Goal: Information Seeking & Learning: Learn about a topic

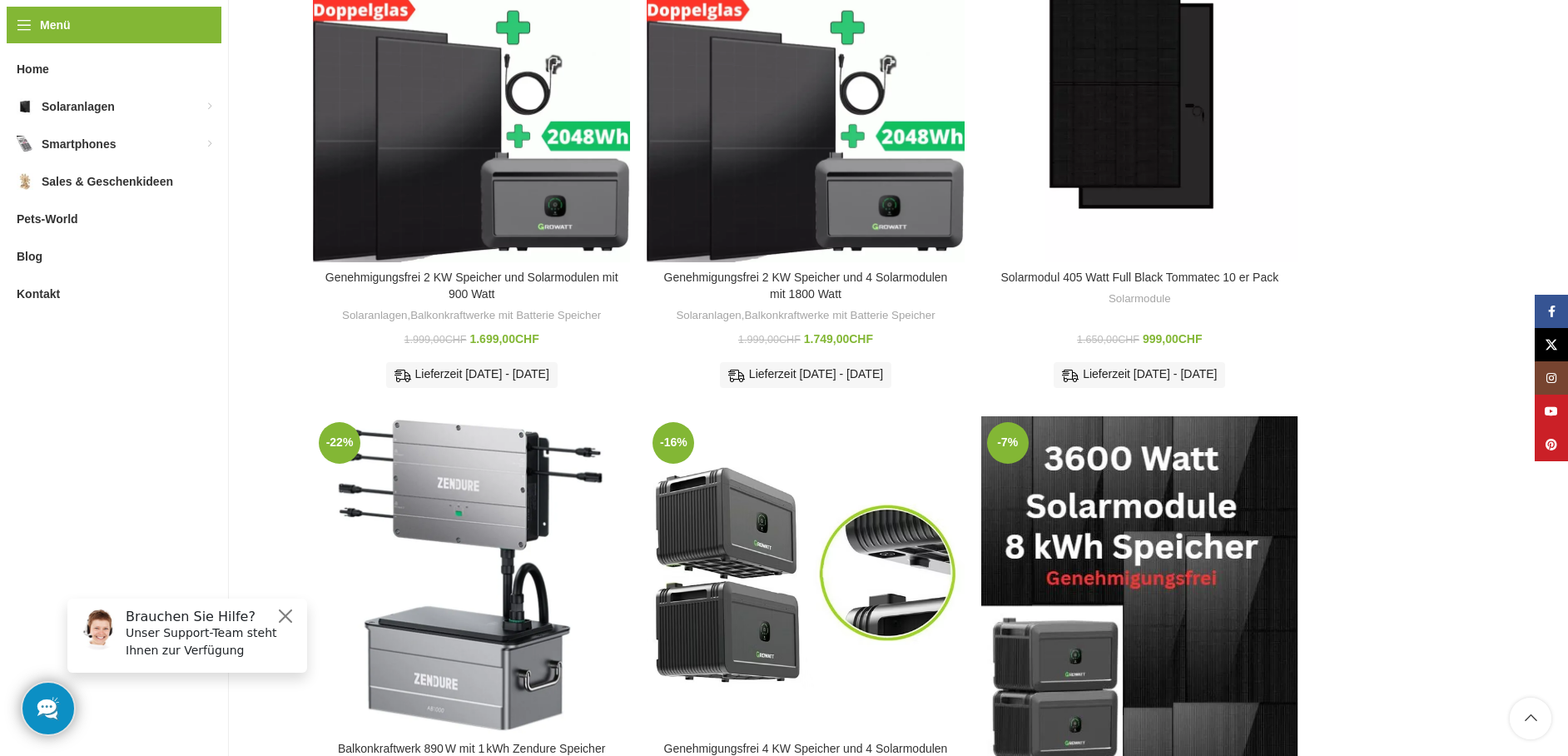
scroll to position [333, 0]
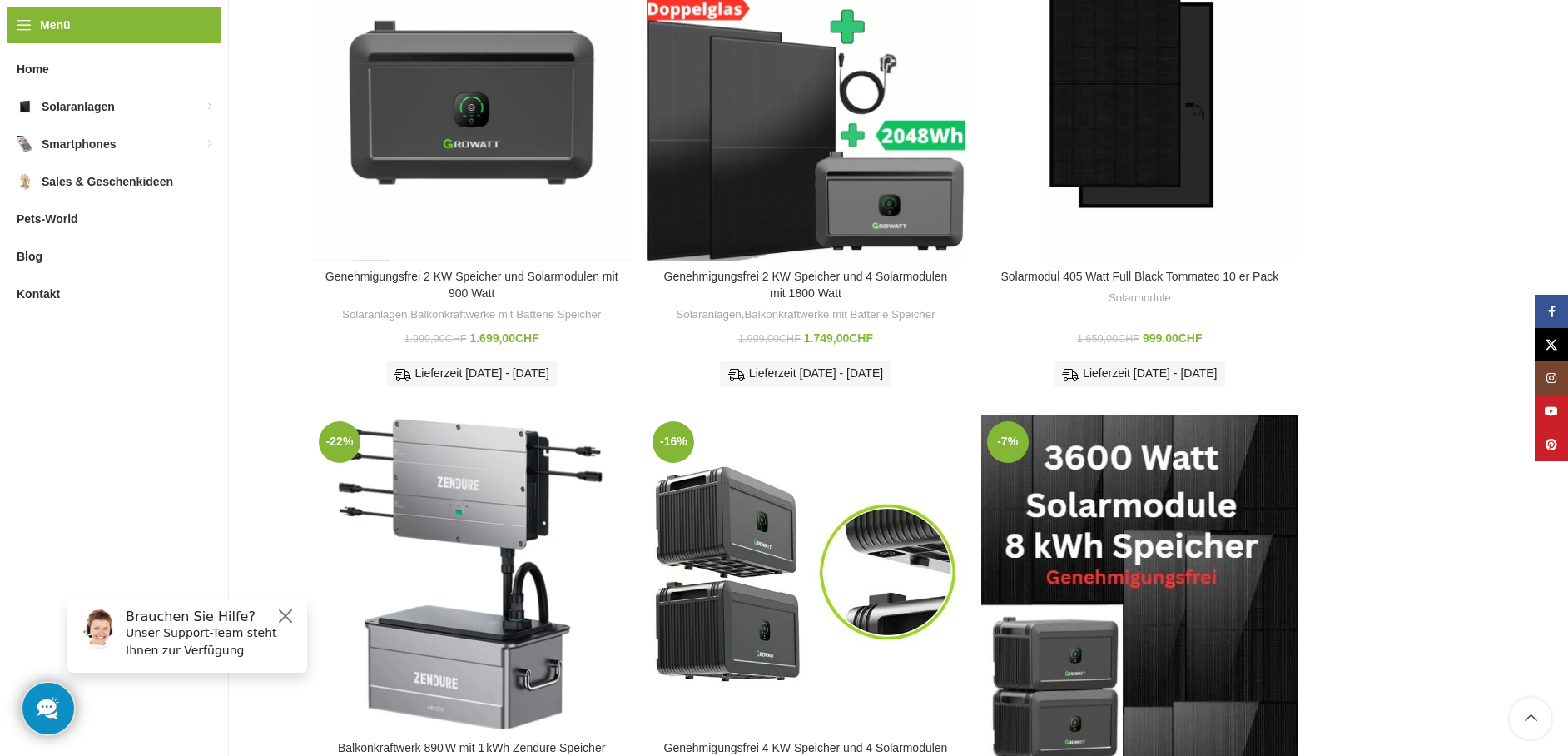
click at [385, 159] on div "Genehmigungsfrei 2 KW Speicher und Solarmodulen mit 900 Watt" at bounding box center [373, 102] width 40 height 317
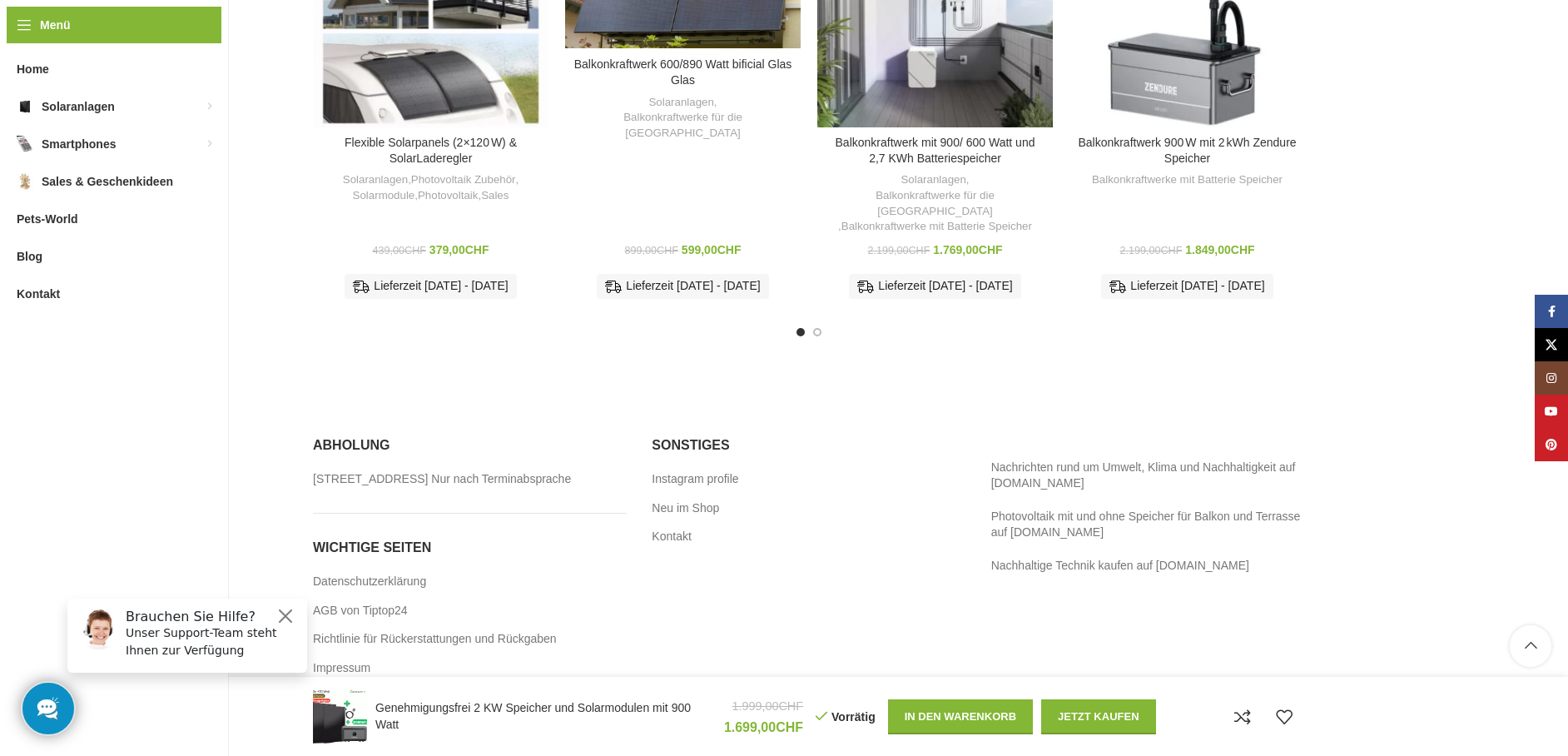
scroll to position [3296, 0]
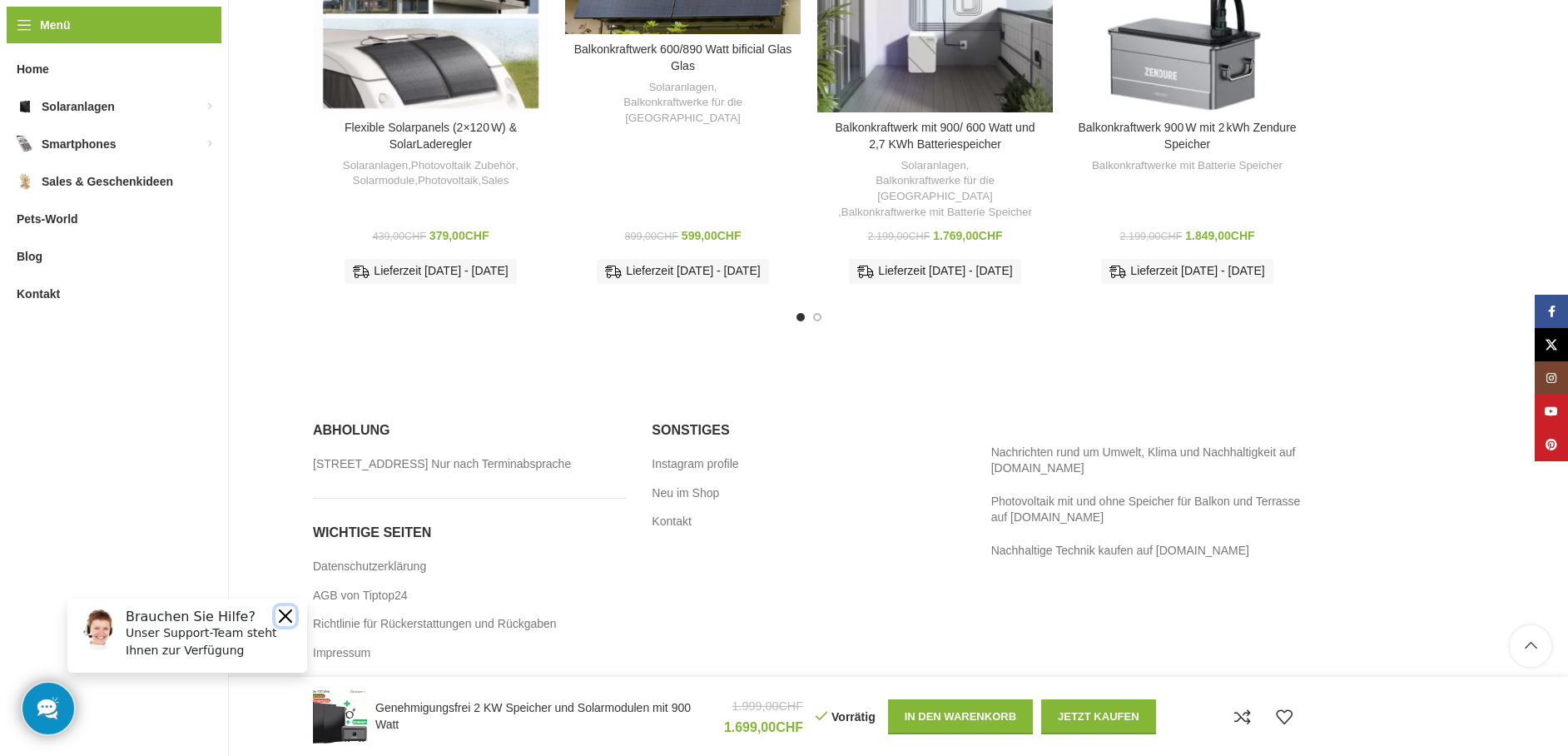
drag, startPoint x: 284, startPoint y: 612, endPoint x: 340, endPoint y: 1197, distance: 587.7
click at [284, 612] on button "Close" at bounding box center [285, 616] width 20 height 20
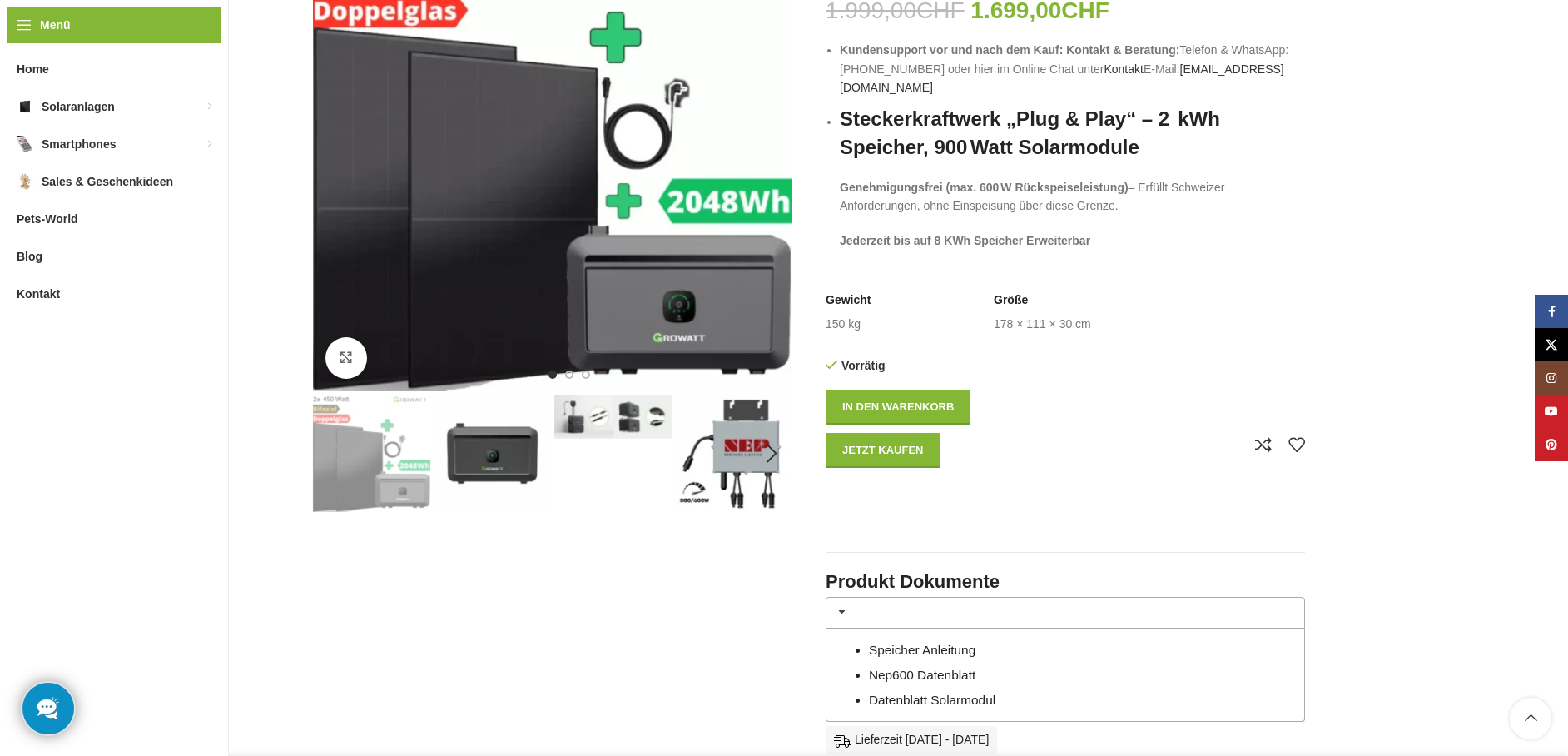
scroll to position [49, 0]
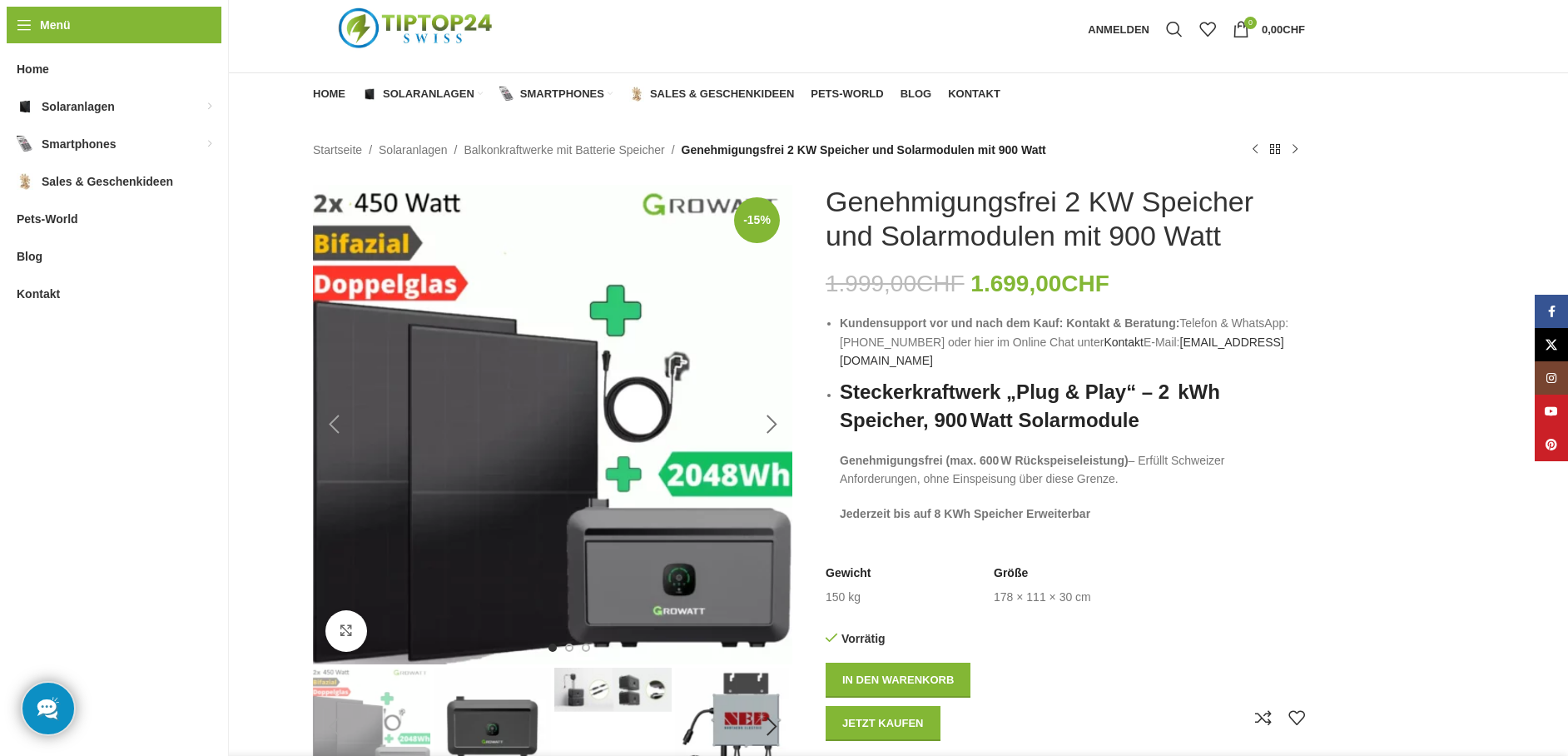
click at [778, 421] on div "Next slide" at bounding box center [771, 425] width 42 height 42
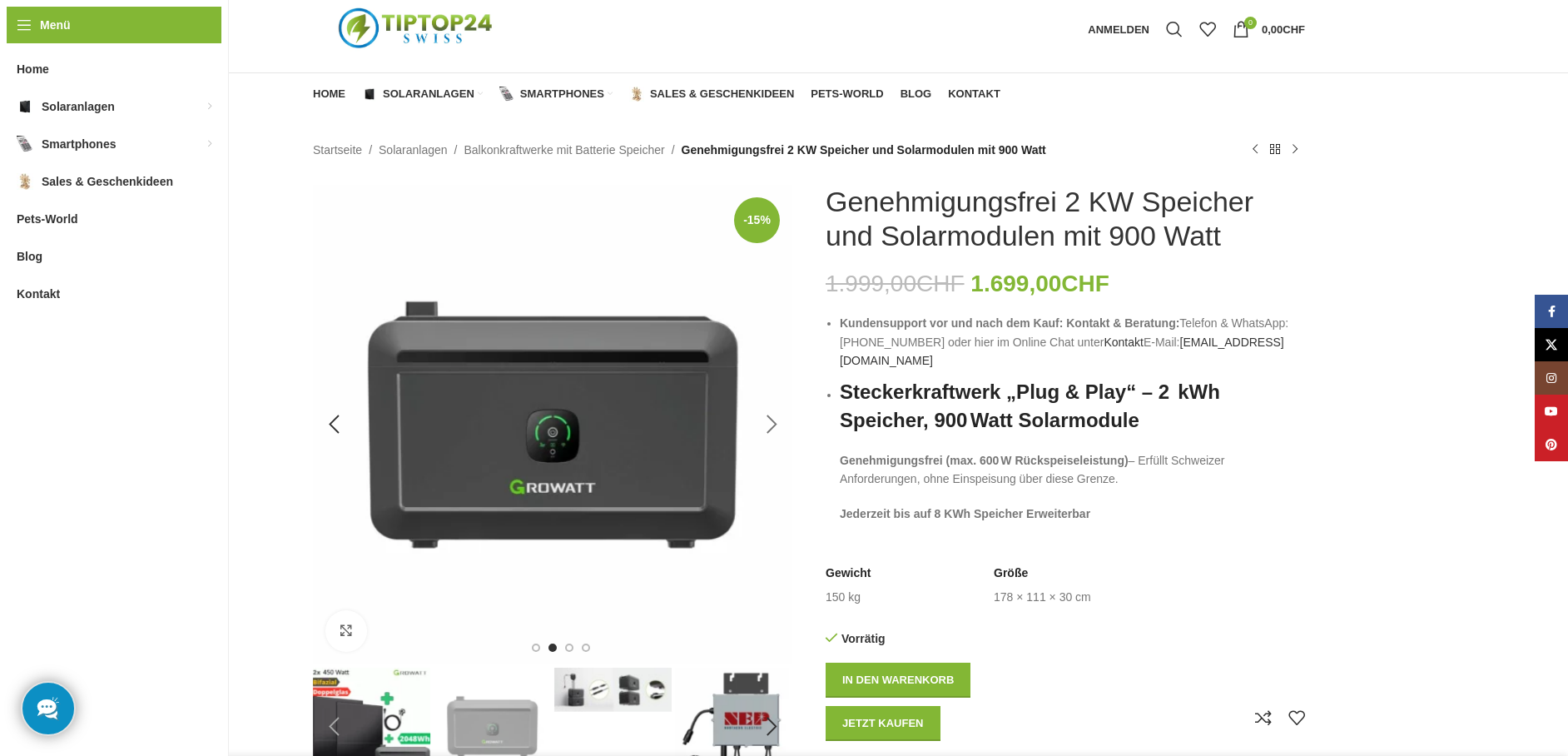
click at [778, 421] on div "Next slide" at bounding box center [771, 425] width 42 height 42
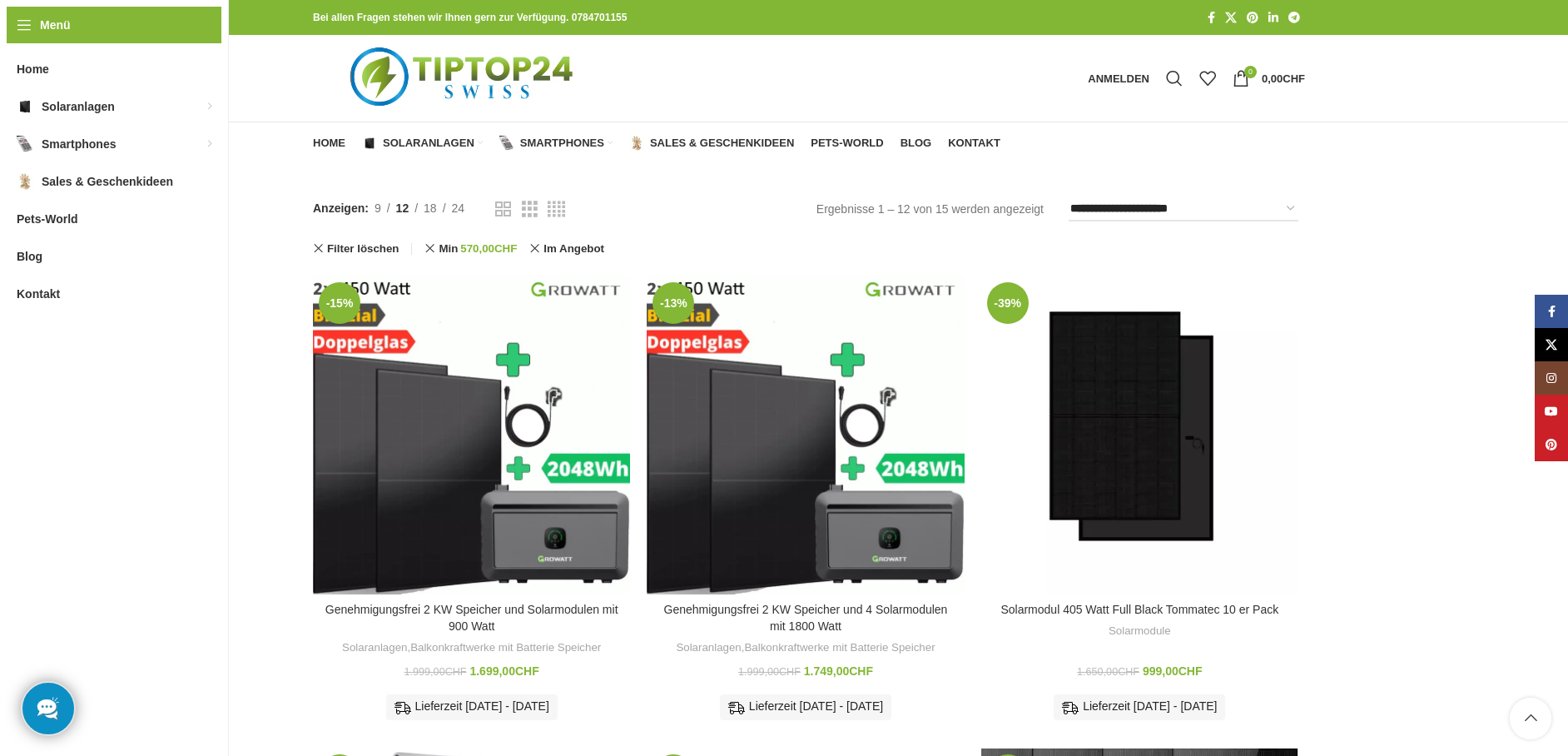
scroll to position [333, 0]
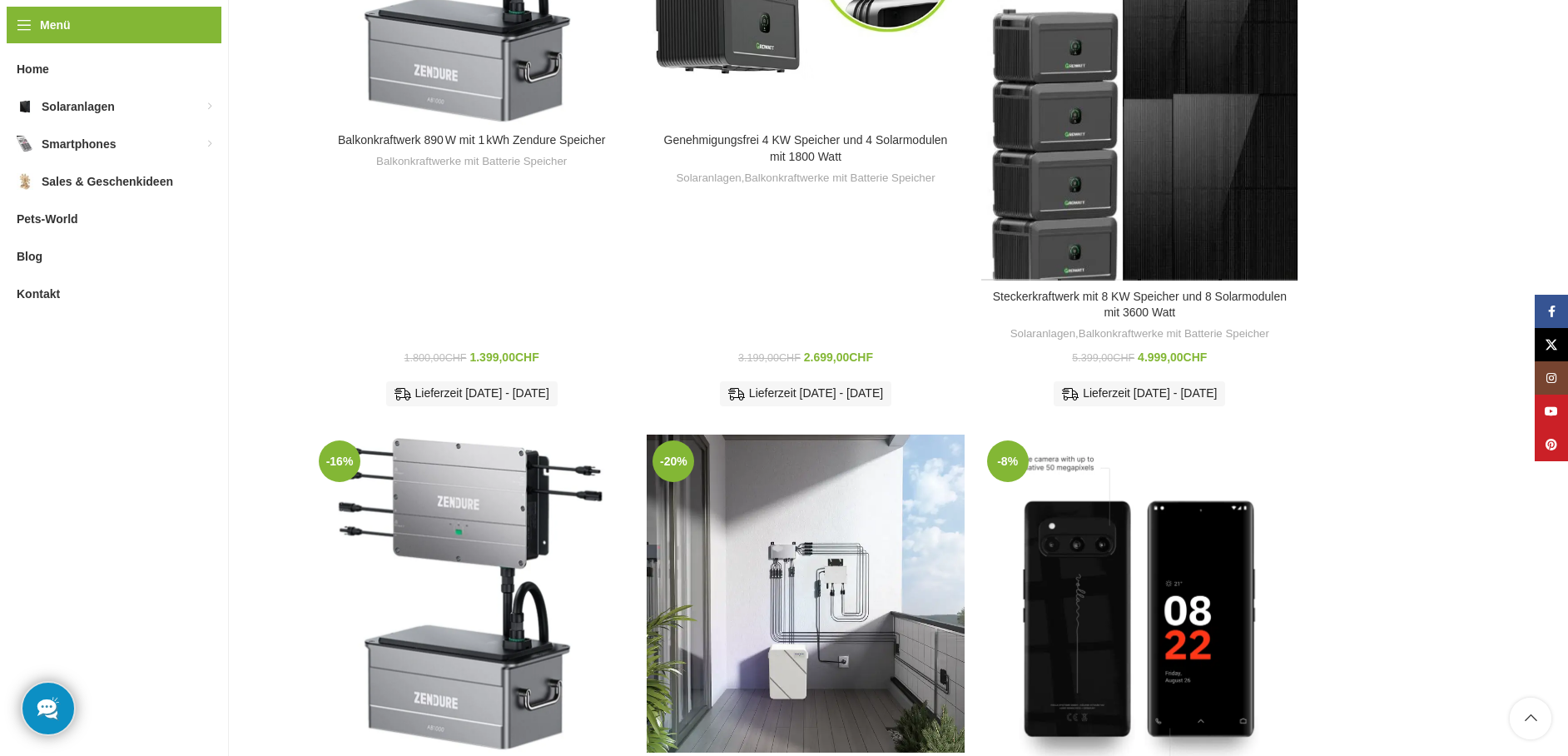
scroll to position [915, 0]
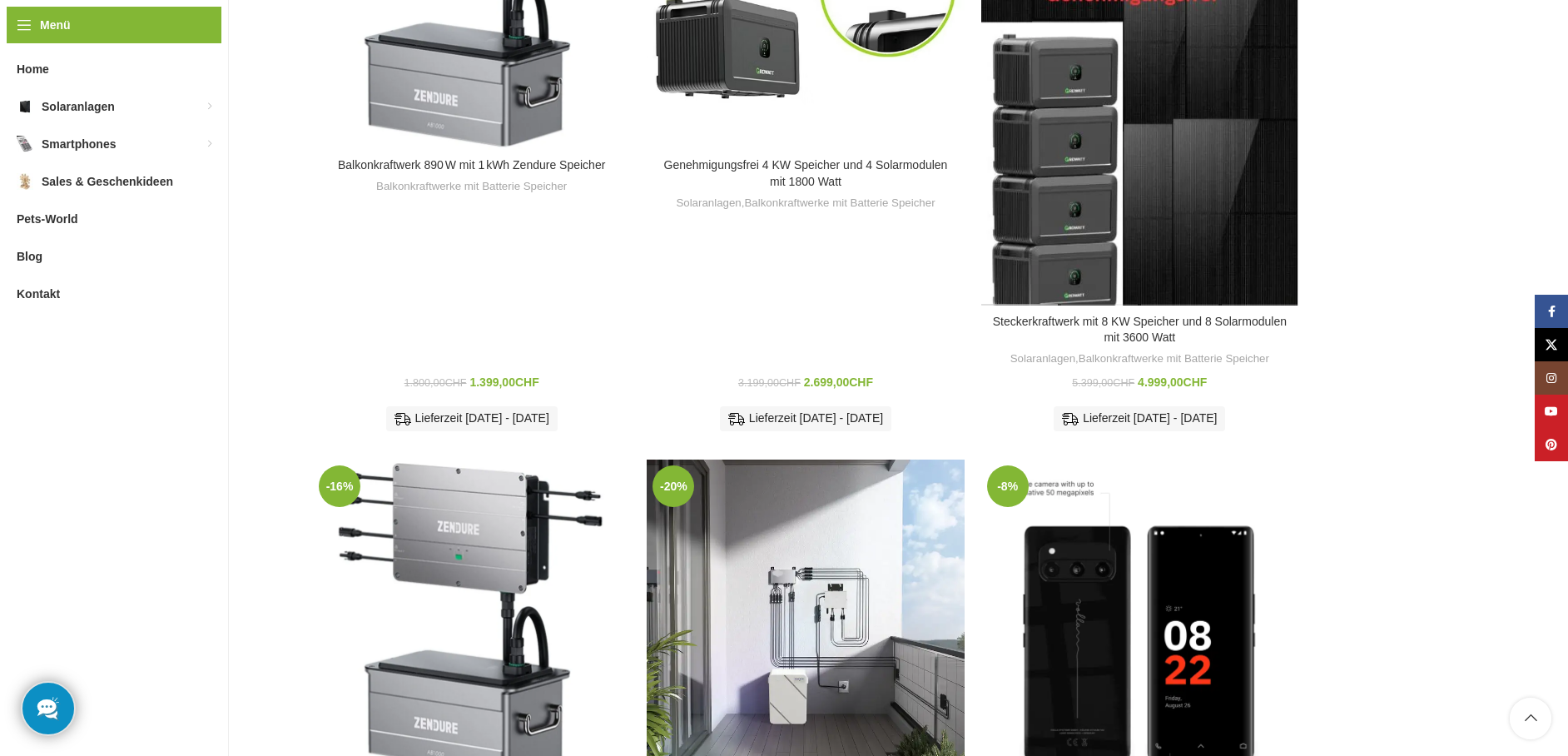
click at [1153, 315] on link "Steckerkraftwerk mit 8 KW Speicher und 8 Solarmodulen mit 3600 Watt" at bounding box center [1139, 330] width 294 height 30
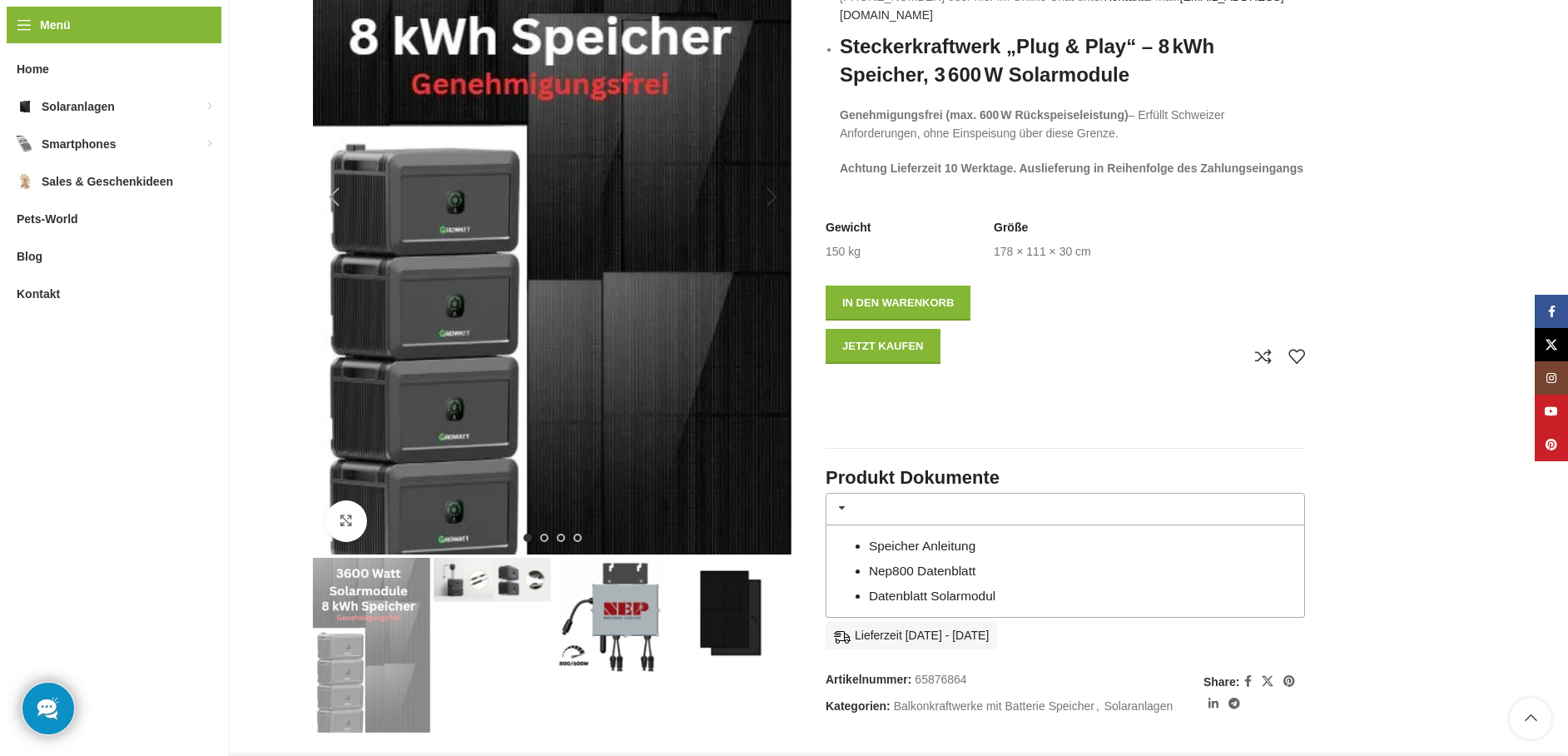
scroll to position [333, 0]
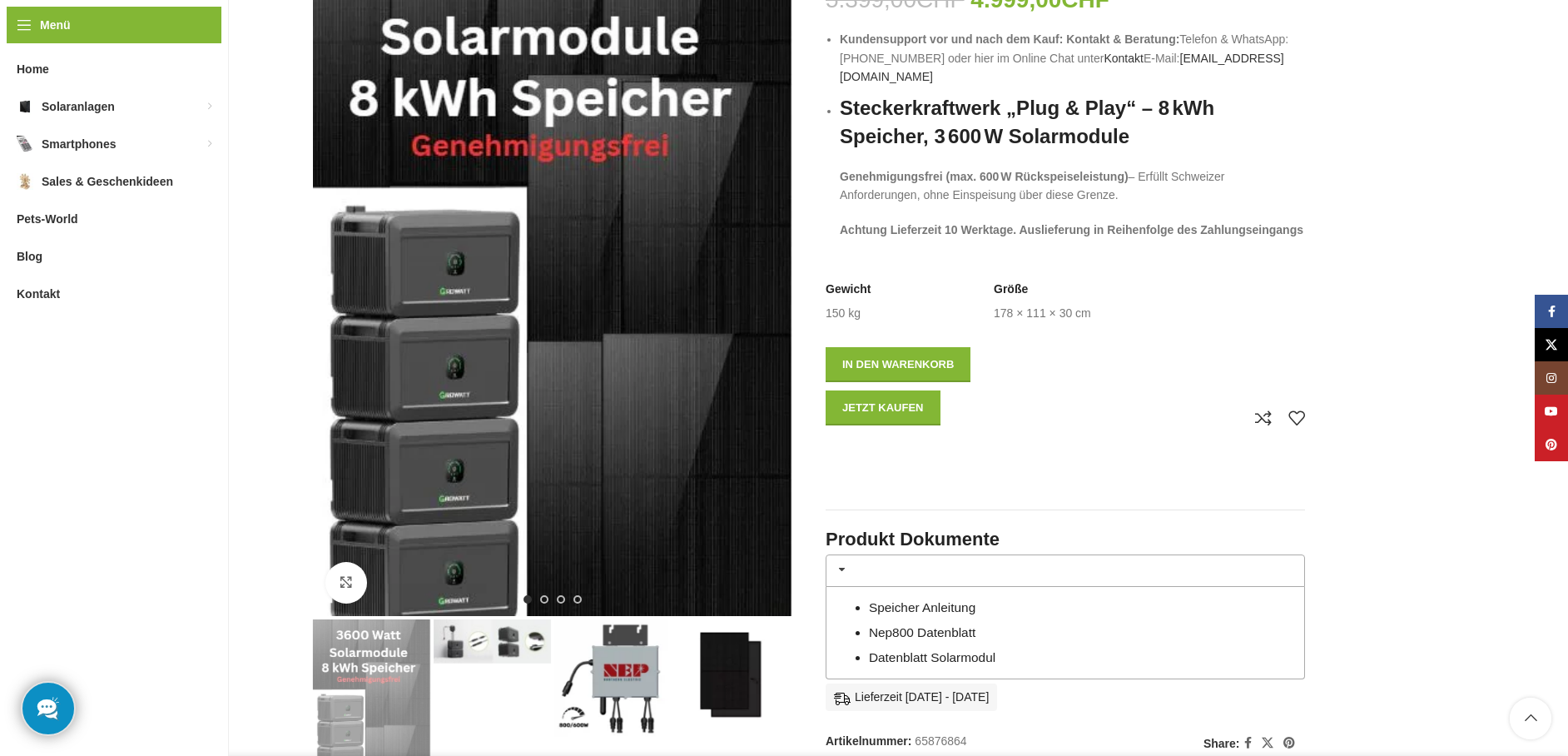
click at [480, 646] on img "2 / 4" at bounding box center [492, 641] width 118 height 44
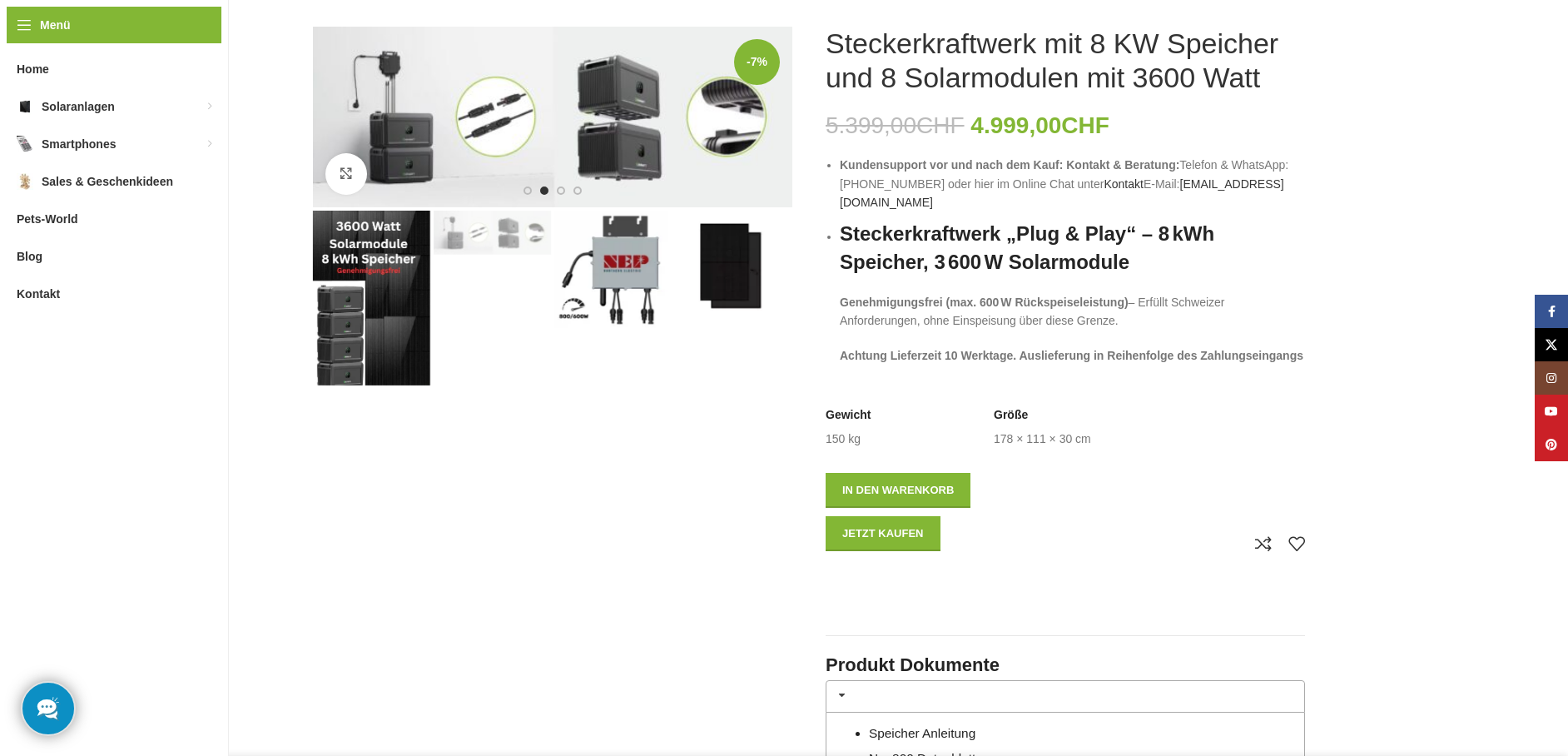
scroll to position [0, 0]
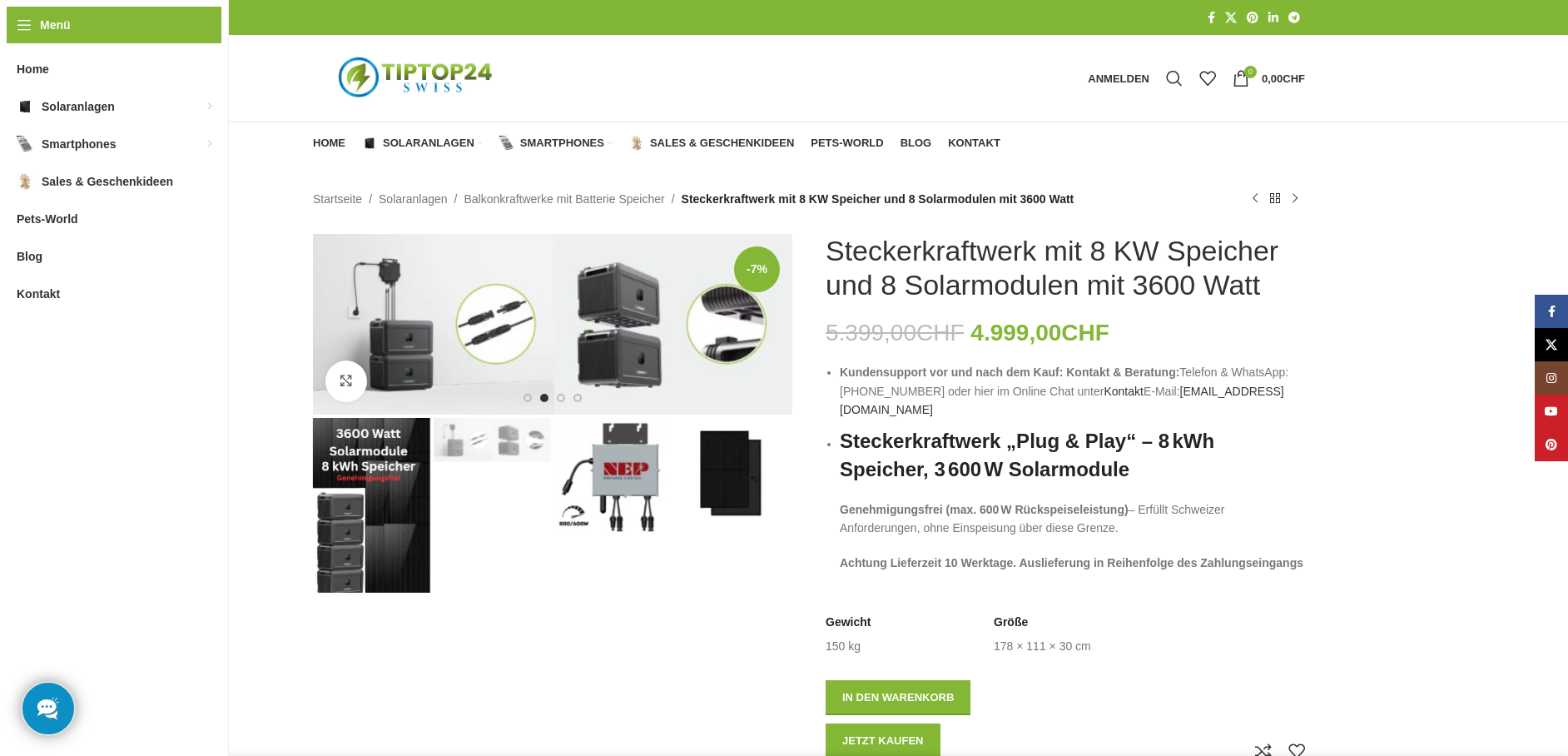
click at [620, 469] on img "3 / 4" at bounding box center [612, 476] width 118 height 118
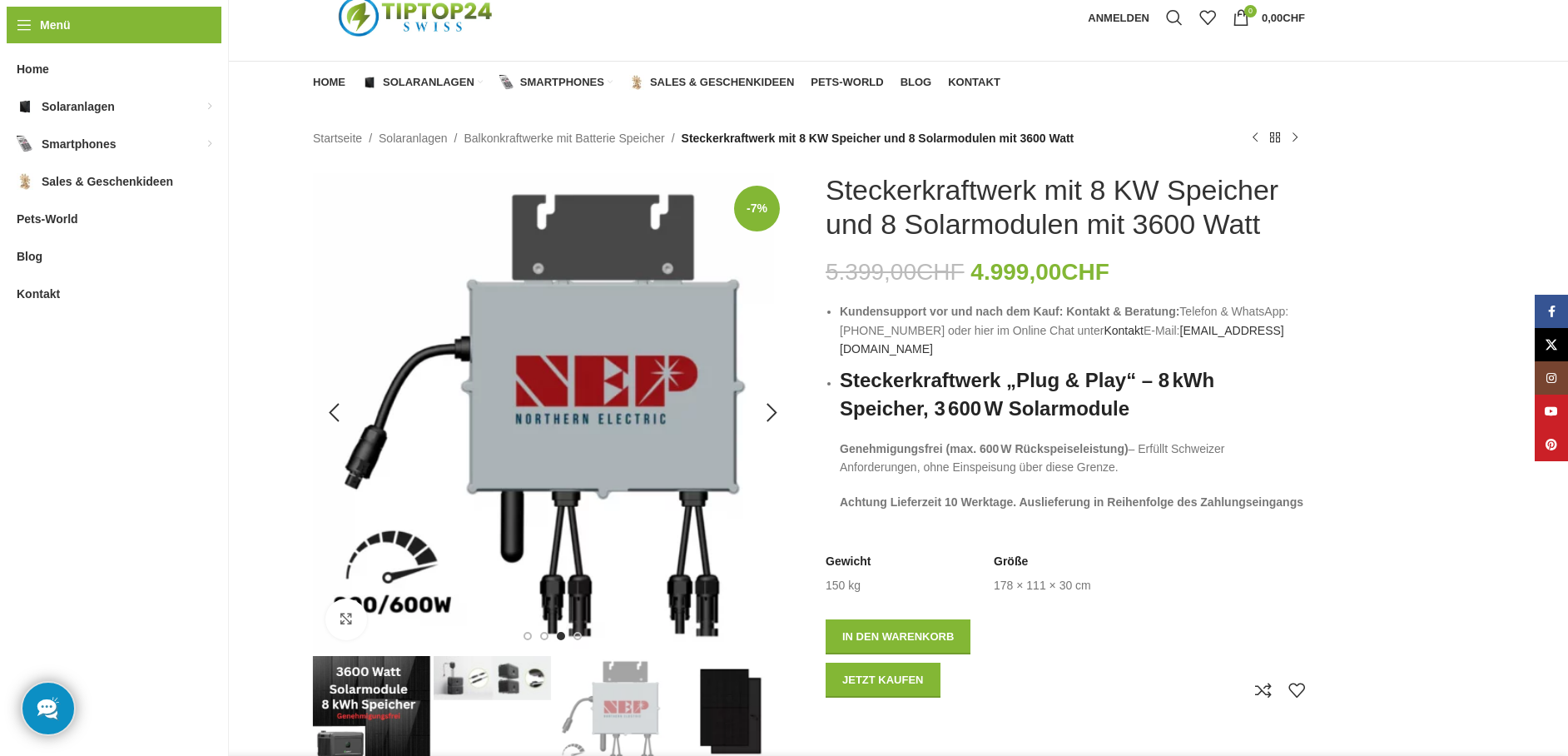
scroll to position [83, 0]
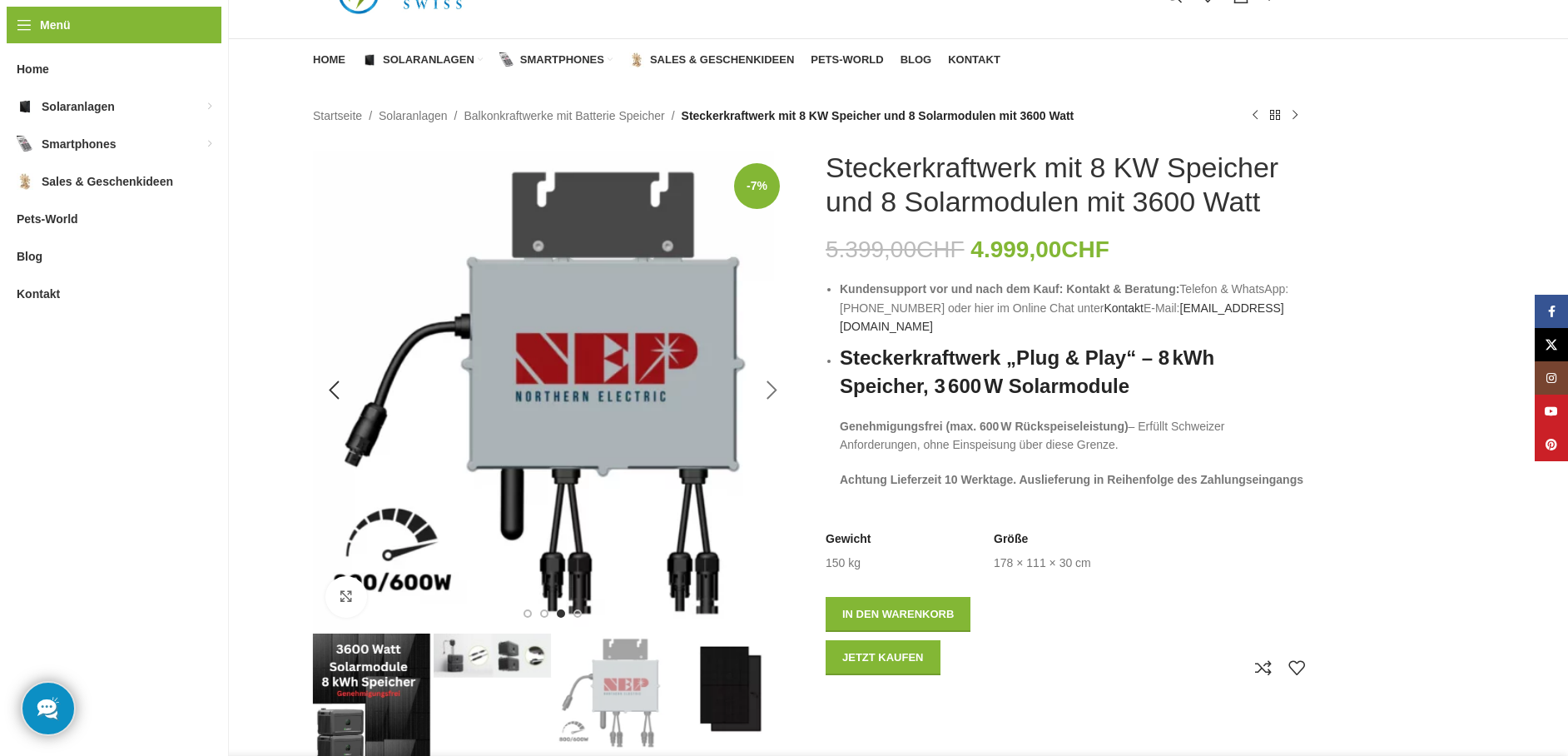
click at [769, 385] on div "Next slide" at bounding box center [771, 391] width 42 height 42
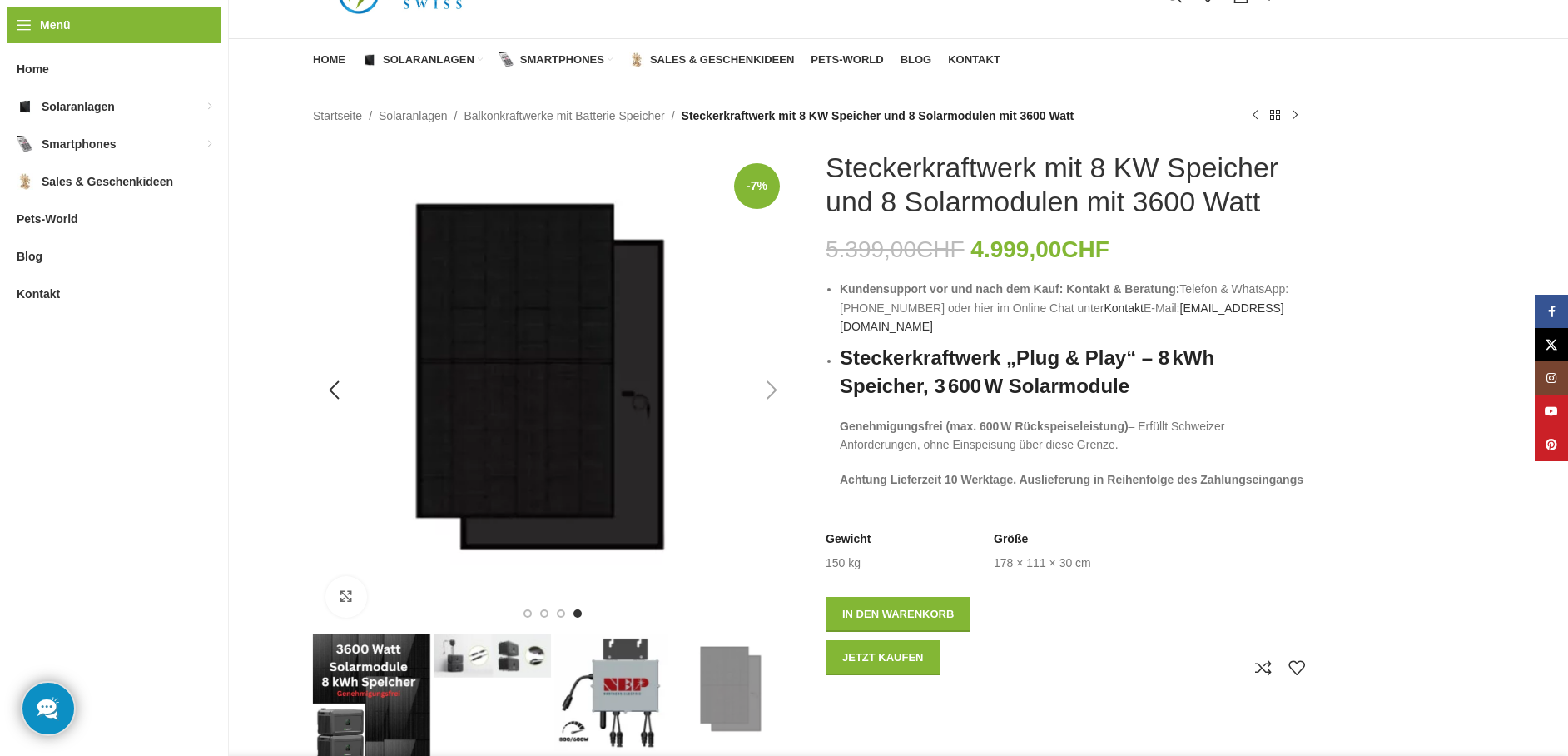
click at [769, 385] on div "Next slide" at bounding box center [771, 391] width 42 height 42
click at [338, 390] on div "Previous slide" at bounding box center [334, 391] width 42 height 42
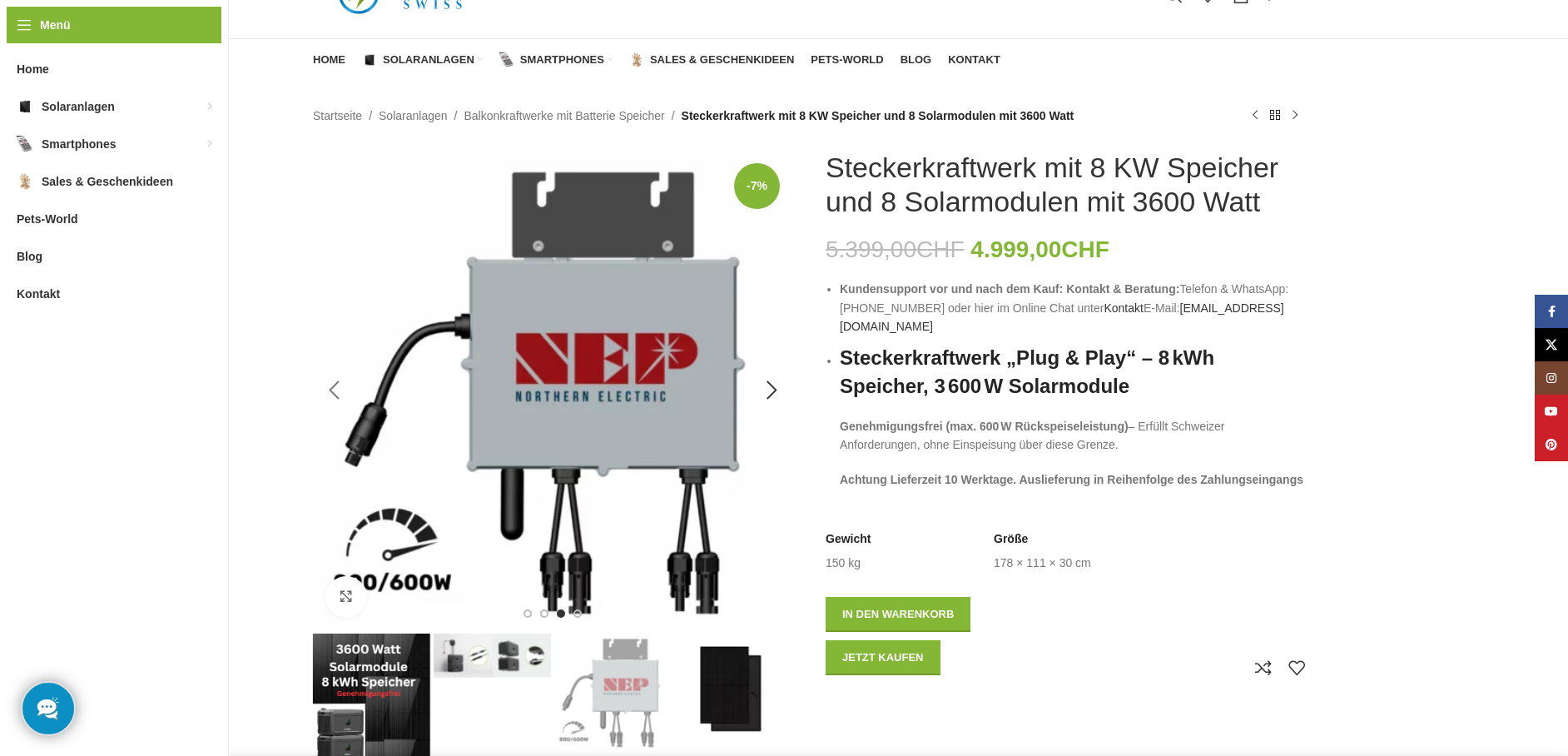
click at [330, 390] on div "Previous slide" at bounding box center [334, 391] width 42 height 42
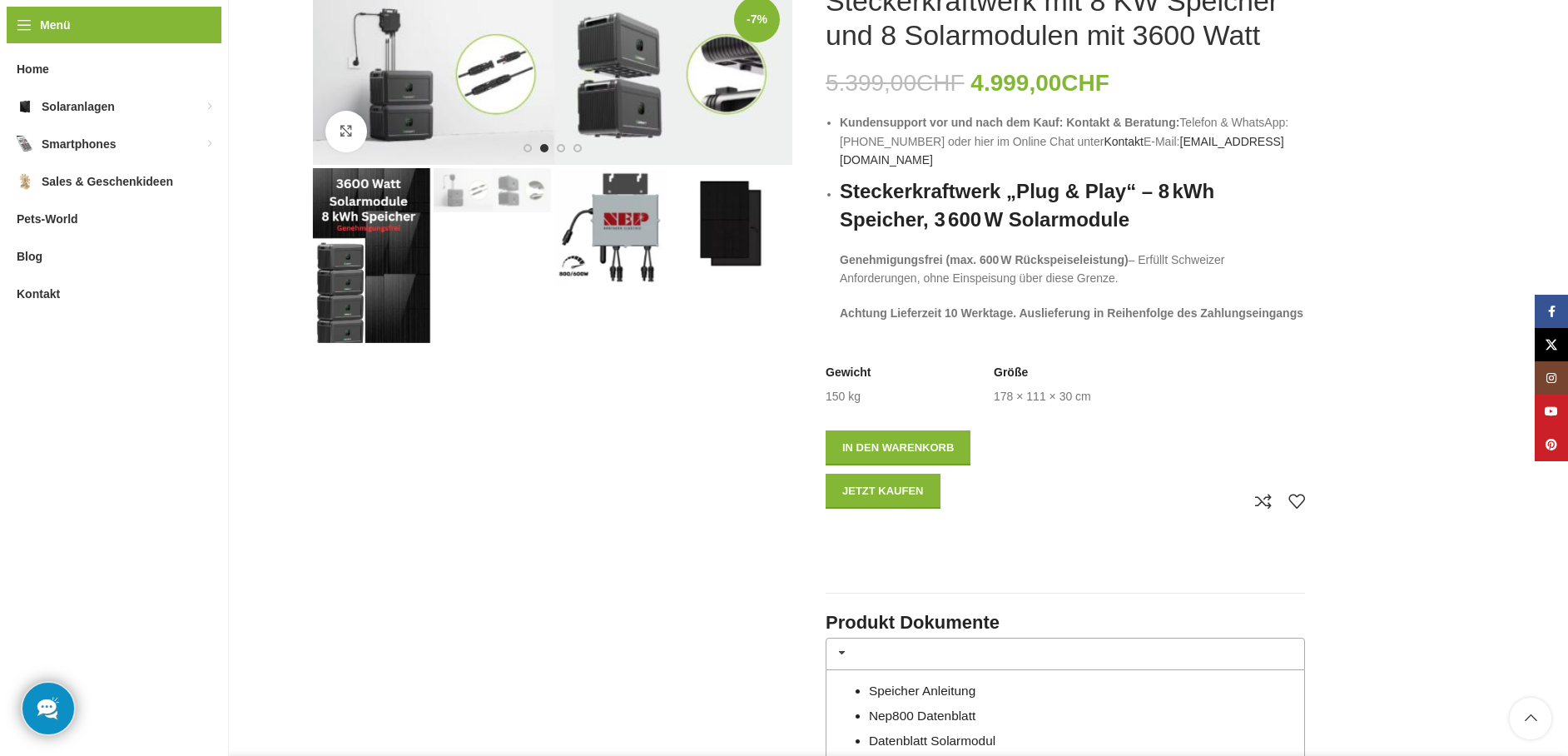
scroll to position [0, 0]
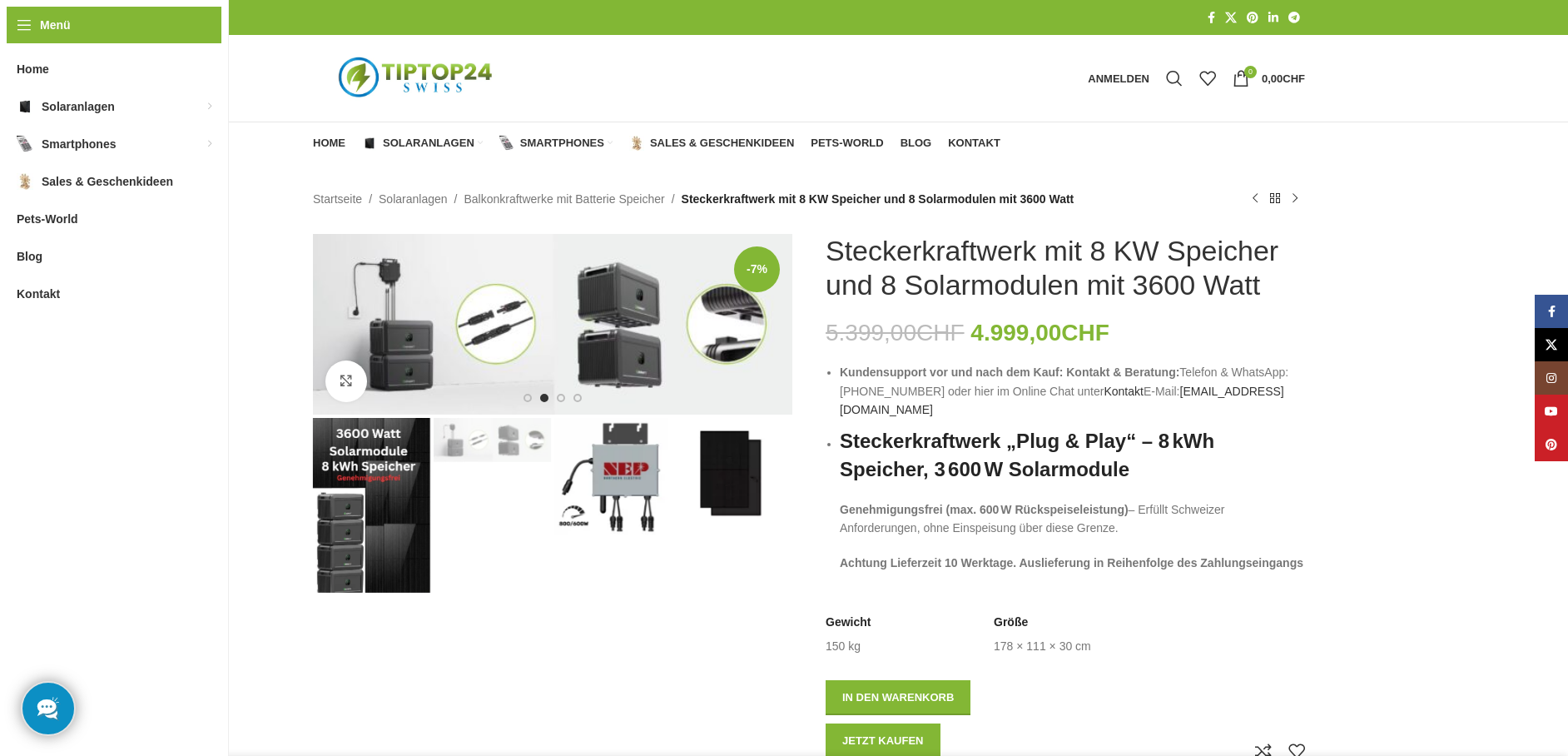
click at [367, 497] on img "1 / 4" at bounding box center [371, 506] width 118 height 175
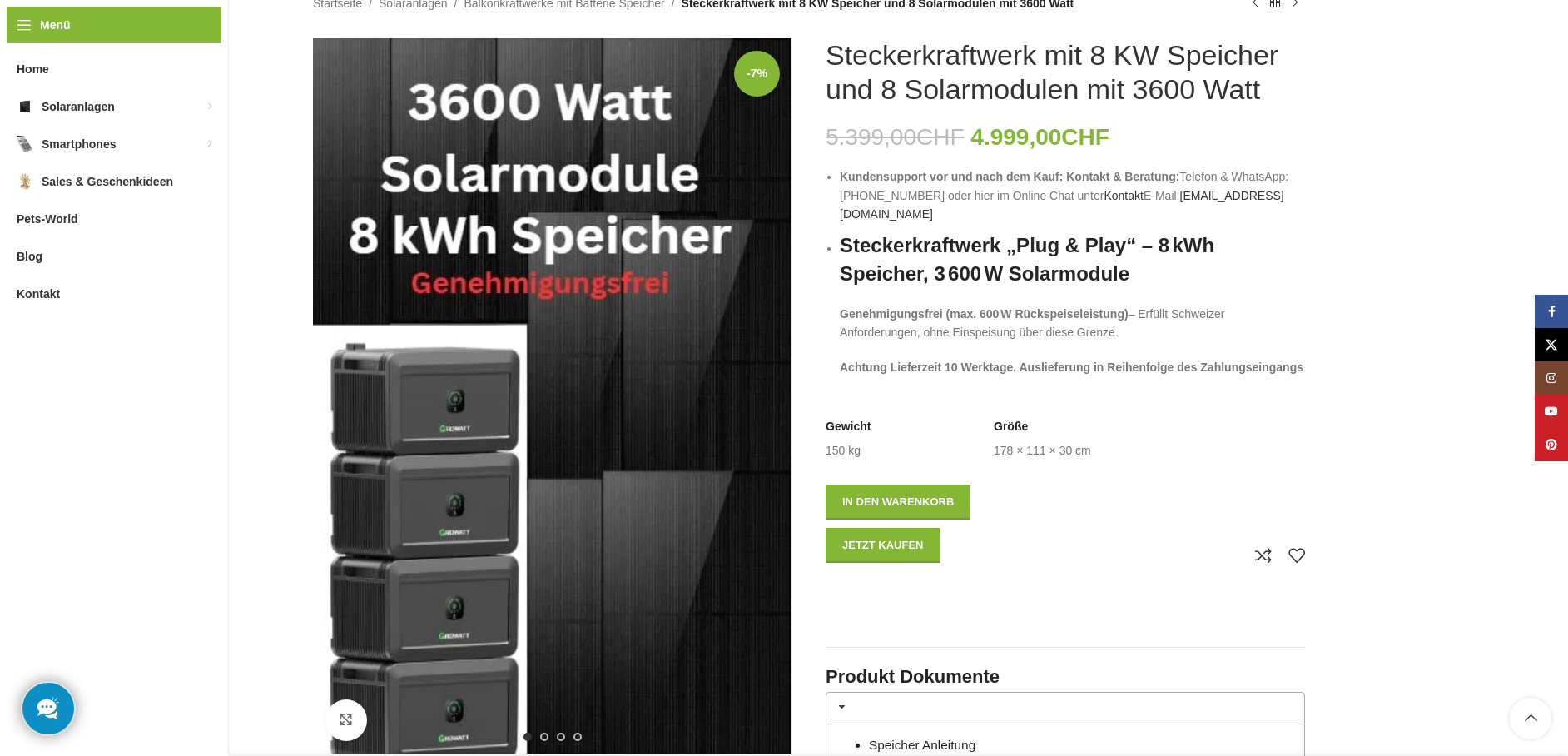
scroll to position [167, 0]
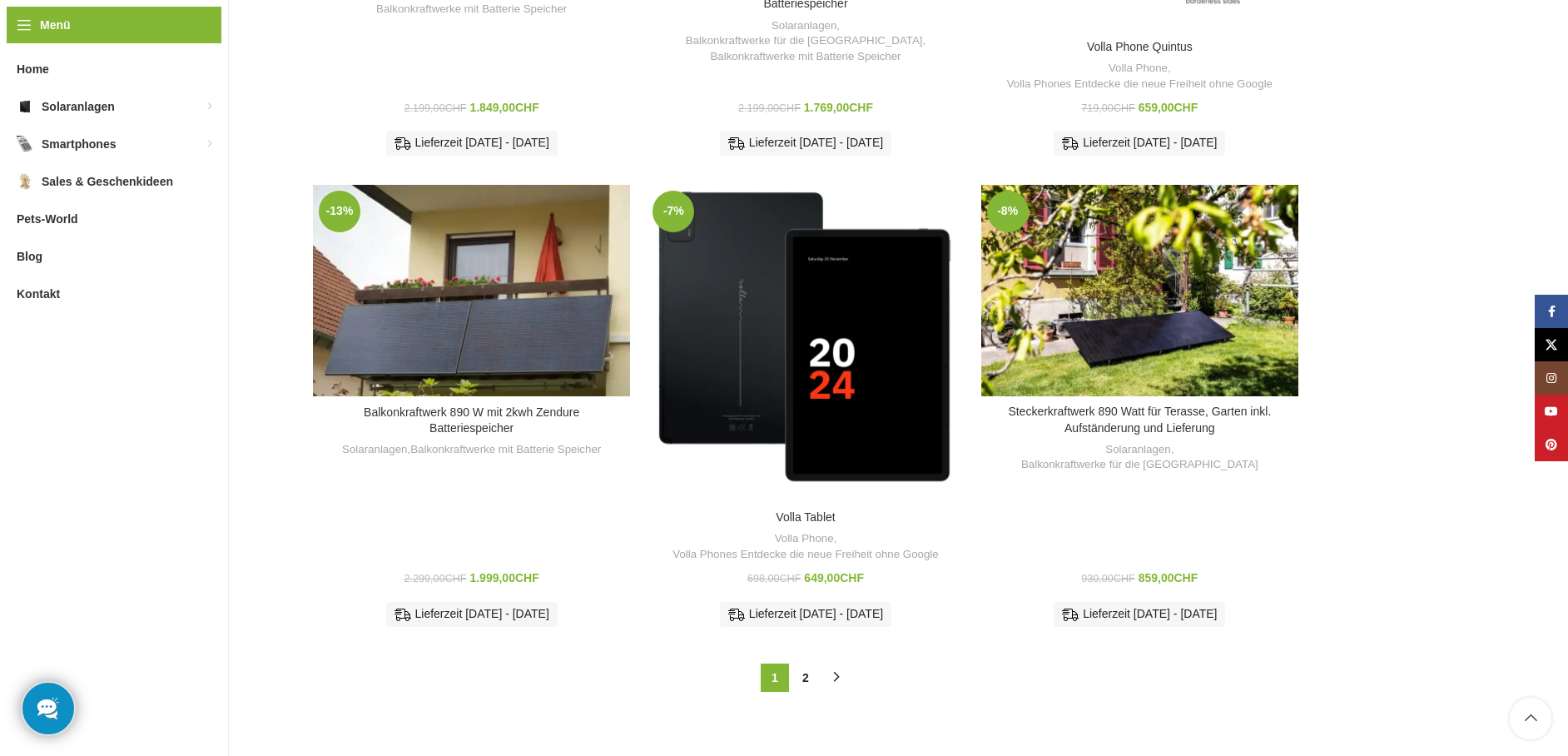
scroll to position [2047, 0]
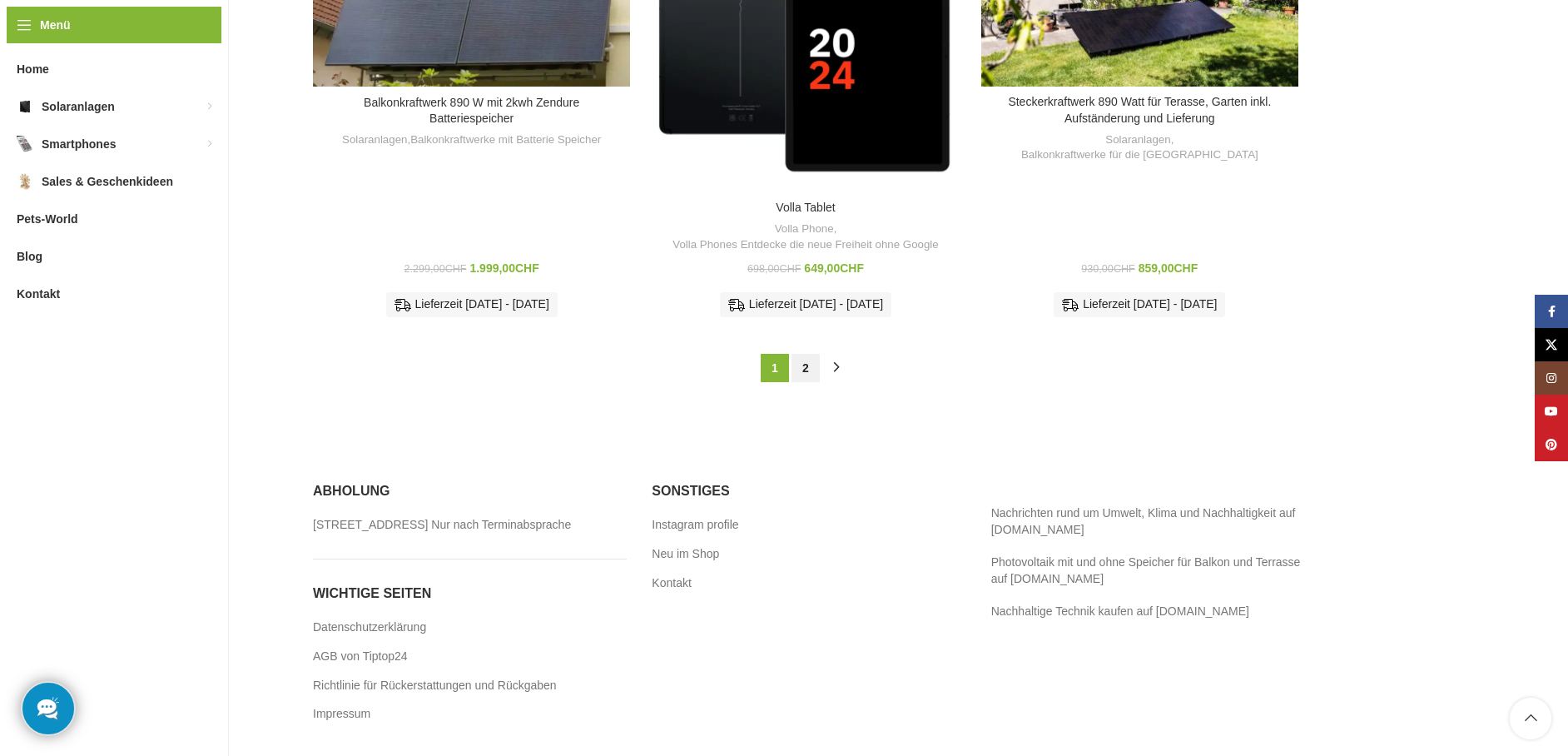
click at [807, 355] on link "2" at bounding box center [806, 368] width 28 height 28
